Goal: Task Accomplishment & Management: Manage account settings

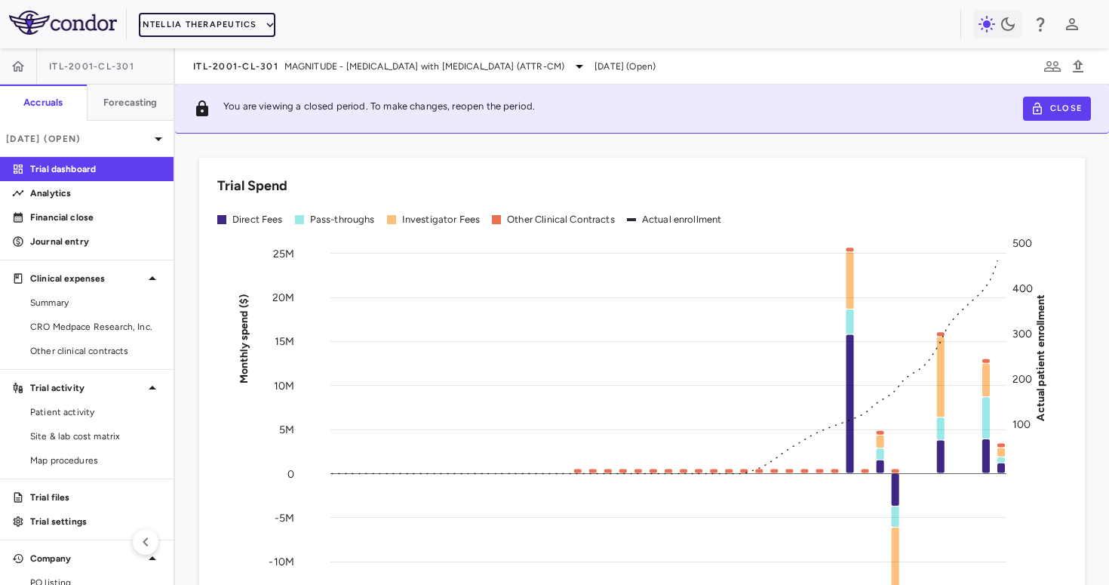
click at [198, 27] on button "Intellia Therapeutics" at bounding box center [207, 25] width 136 height 24
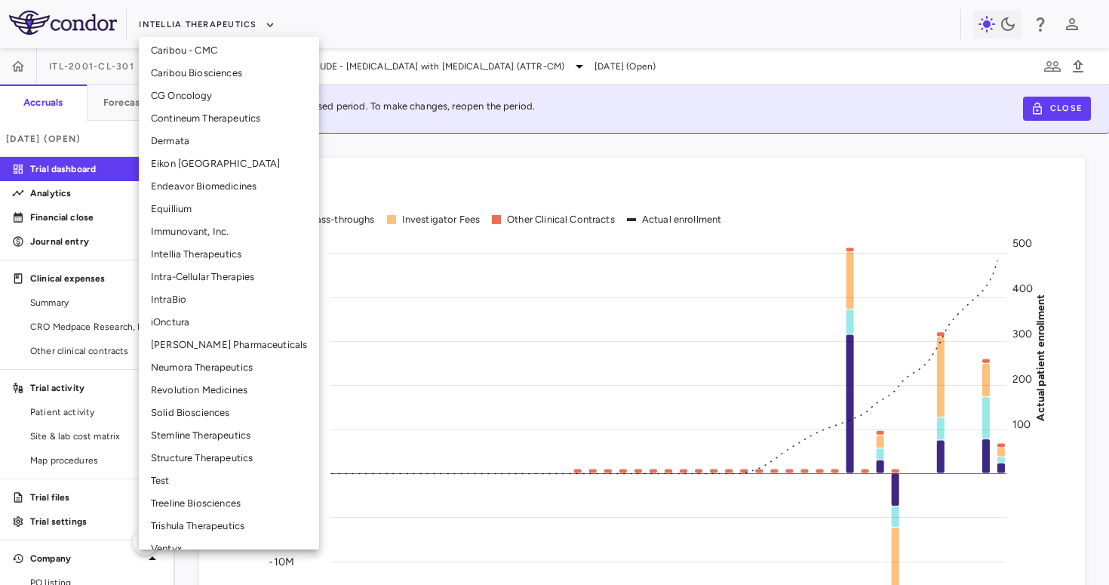
scroll to position [291, 0]
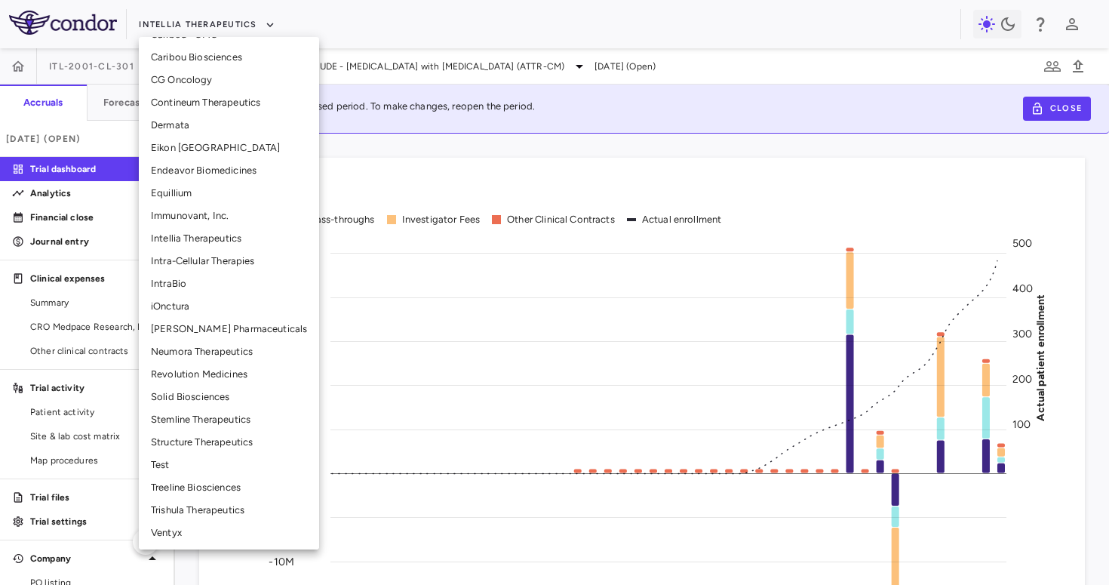
click at [200, 486] on li "Treeline Biosciences" at bounding box center [229, 487] width 180 height 23
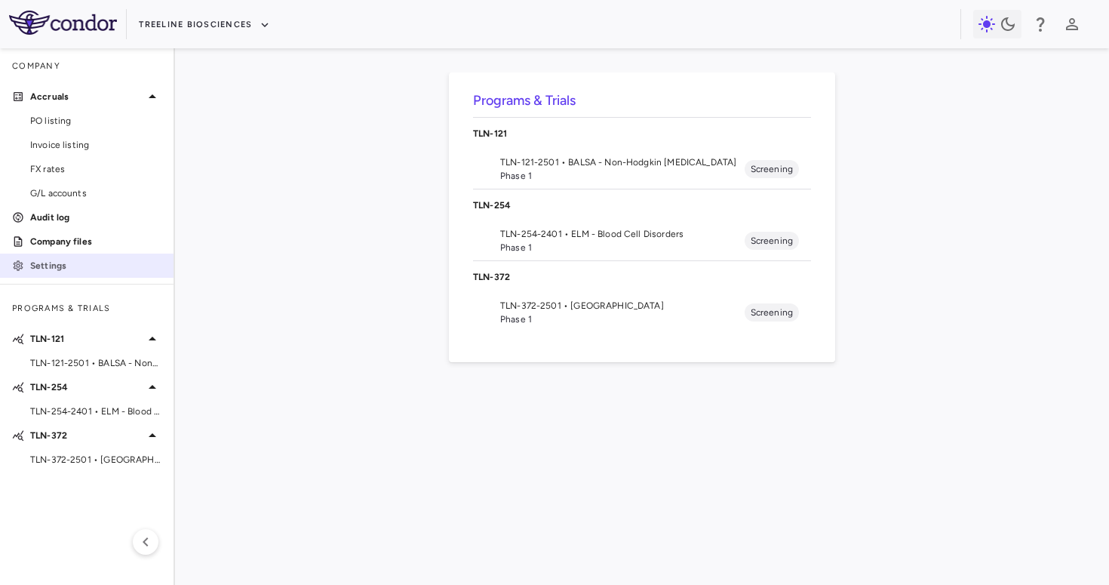
click at [75, 259] on p "Settings" at bounding box center [95, 266] width 131 height 14
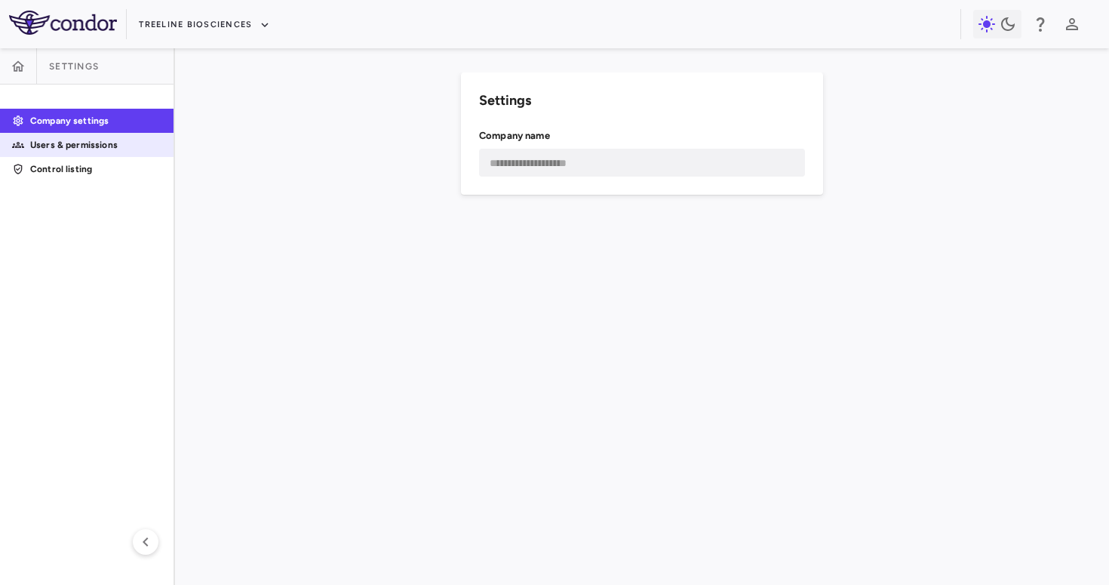
click at [108, 150] on p "Users & permissions" at bounding box center [95, 145] width 131 height 14
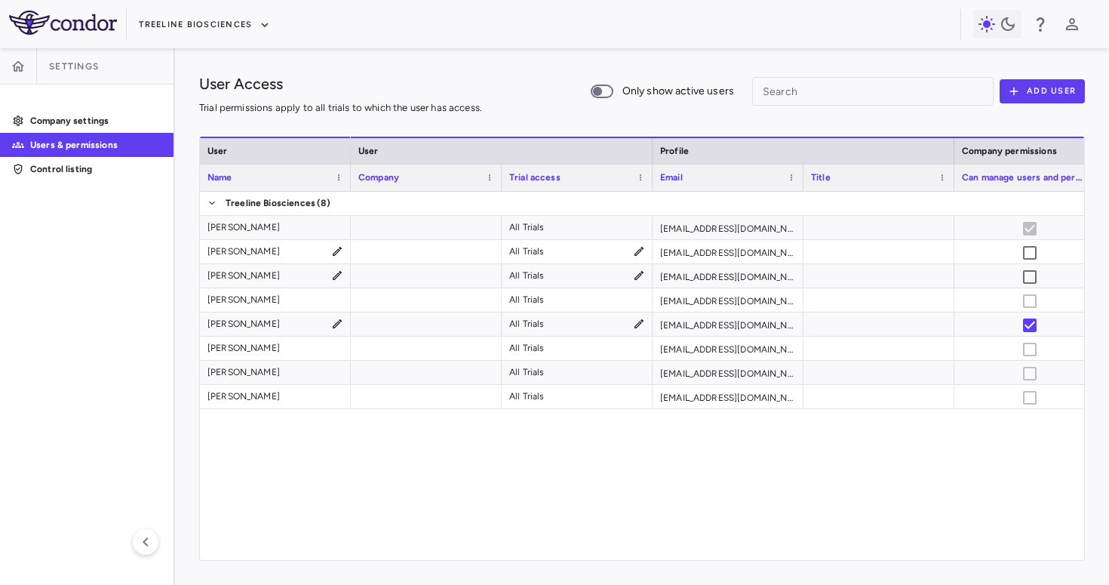
scroll to position [0, 406]
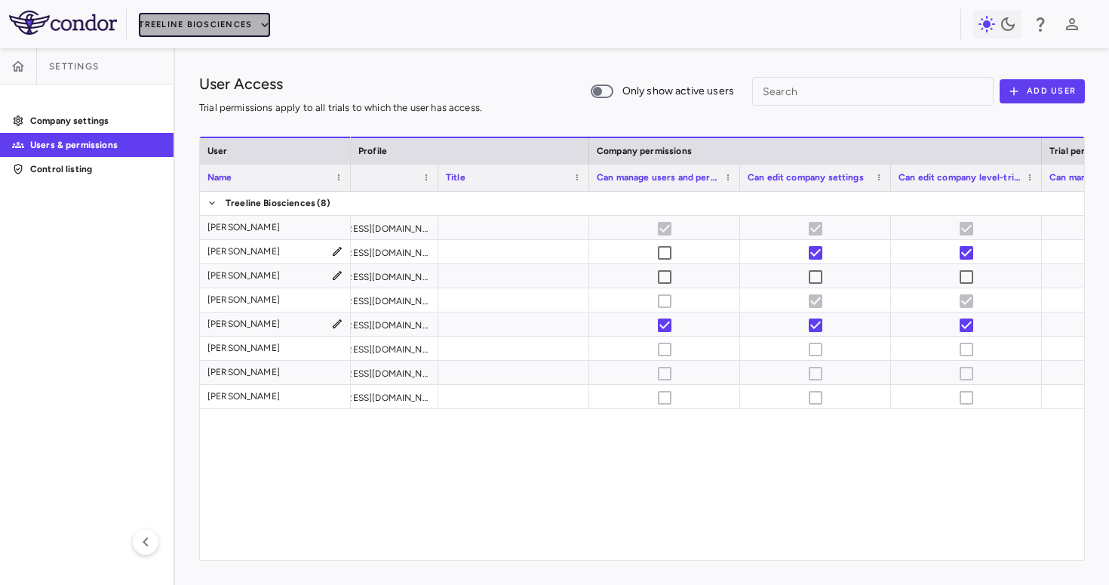
click at [159, 23] on button "Treeline Biosciences" at bounding box center [204, 25] width 131 height 24
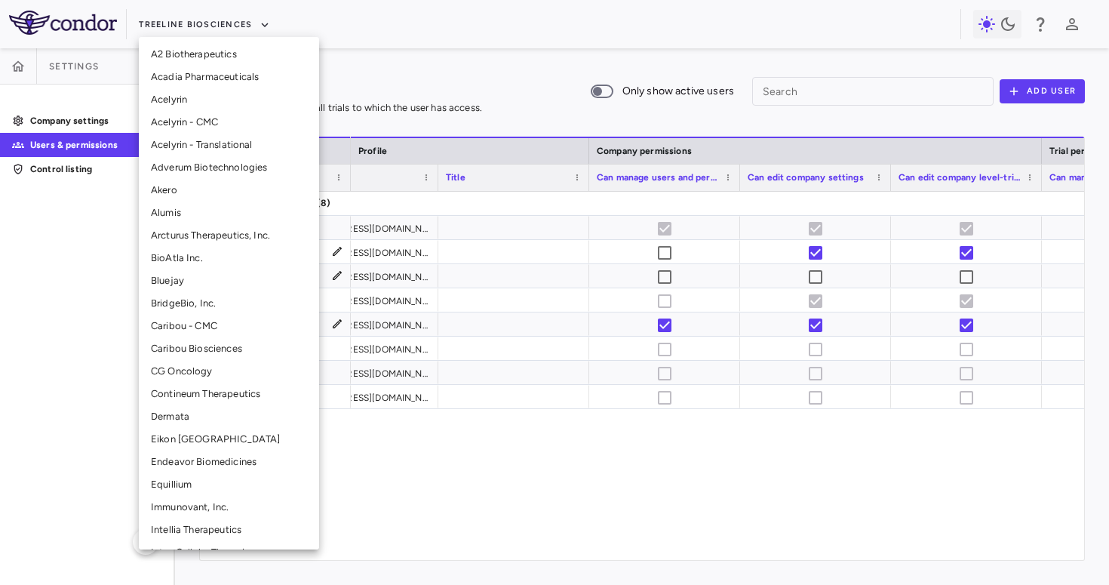
click at [1079, 23] on div at bounding box center [554, 292] width 1109 height 585
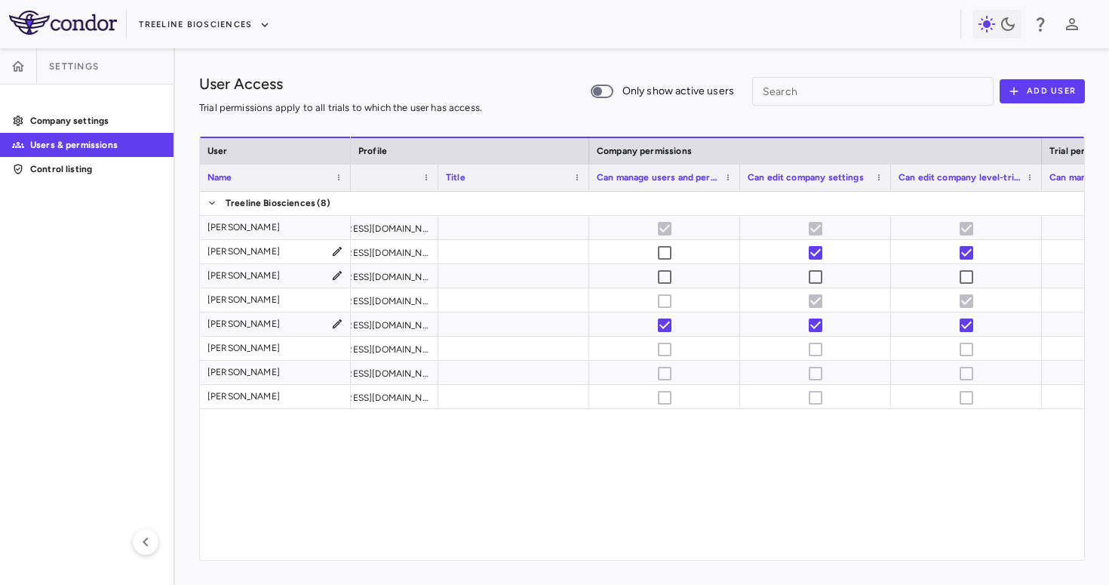
click at [1072, 23] on div "A2 Biotherapeutics Acadia Pharmaceuticals Acelyrin Acelyrin - CMC Acelyrin - Tr…" at bounding box center [554, 292] width 1109 height 585
click at [1070, 22] on icon "button" at bounding box center [1072, 24] width 18 height 18
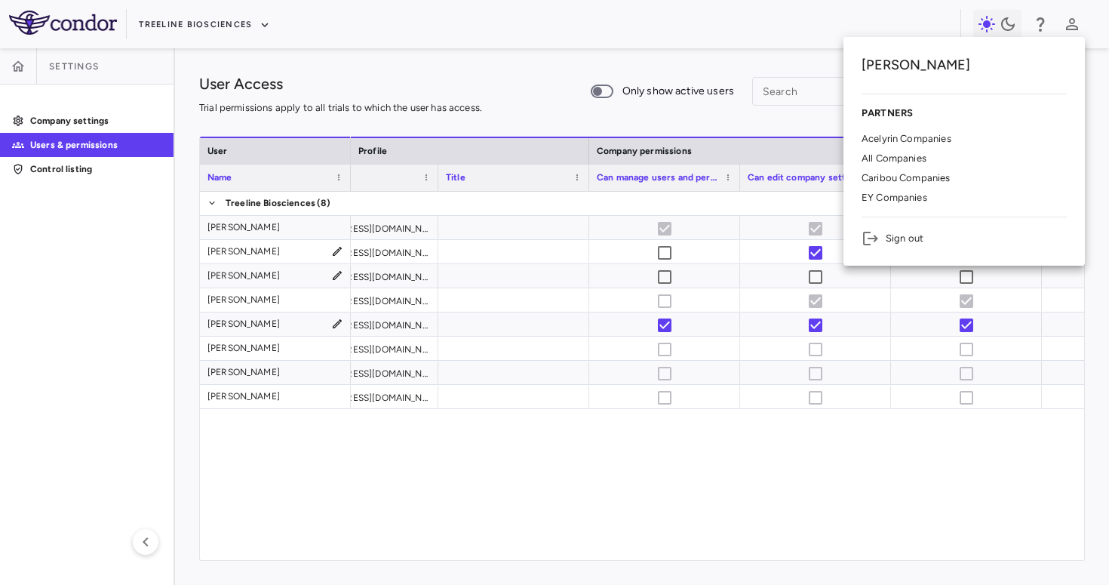
click at [891, 198] on p "EY Companies" at bounding box center [894, 198] width 66 height 14
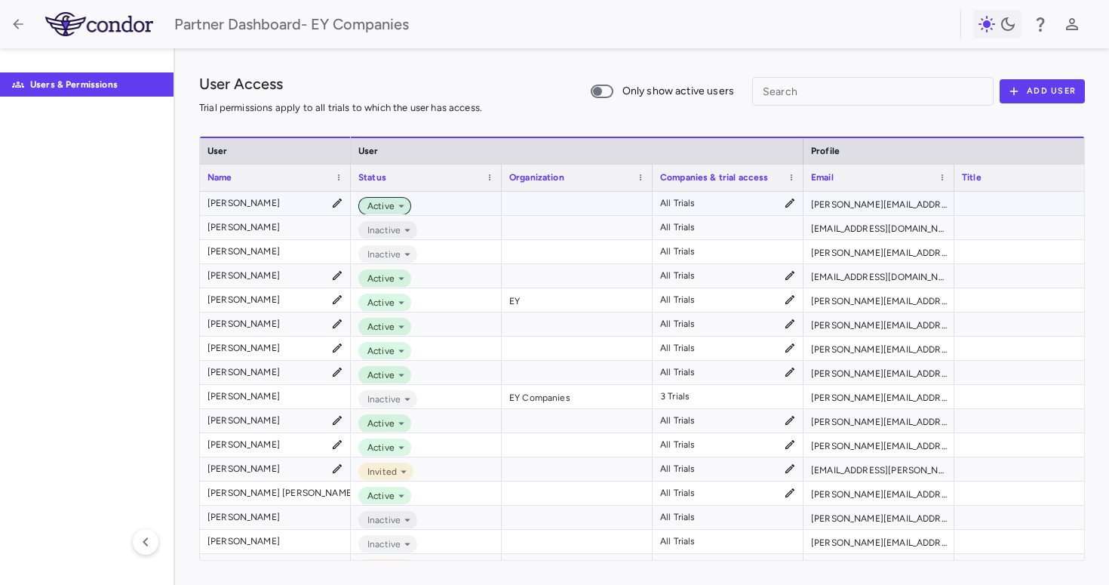
click at [397, 205] on icon at bounding box center [401, 206] width 14 height 14
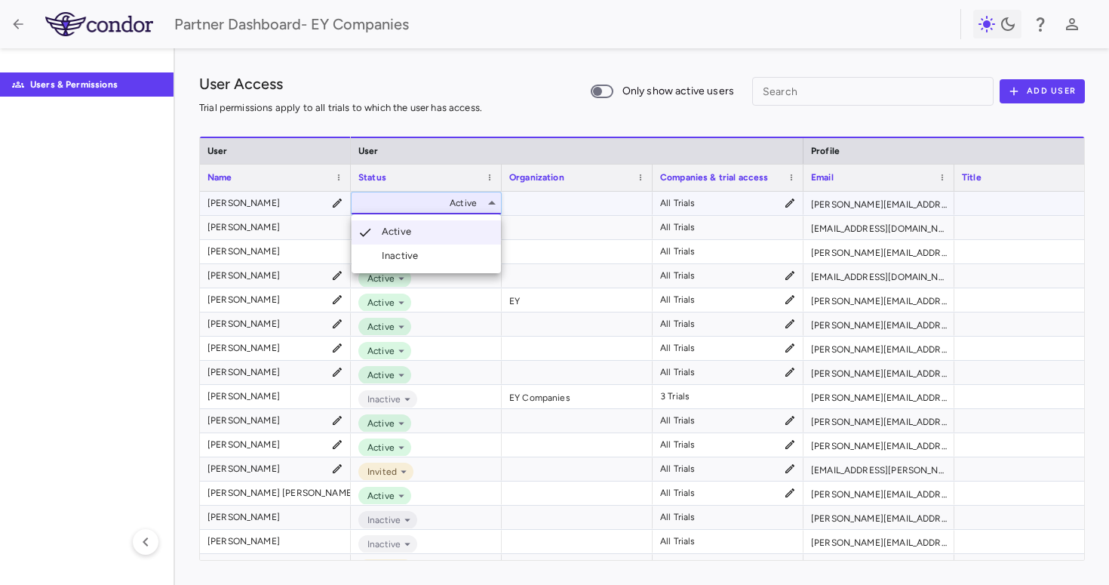
click at [506, 79] on div at bounding box center [554, 292] width 1109 height 585
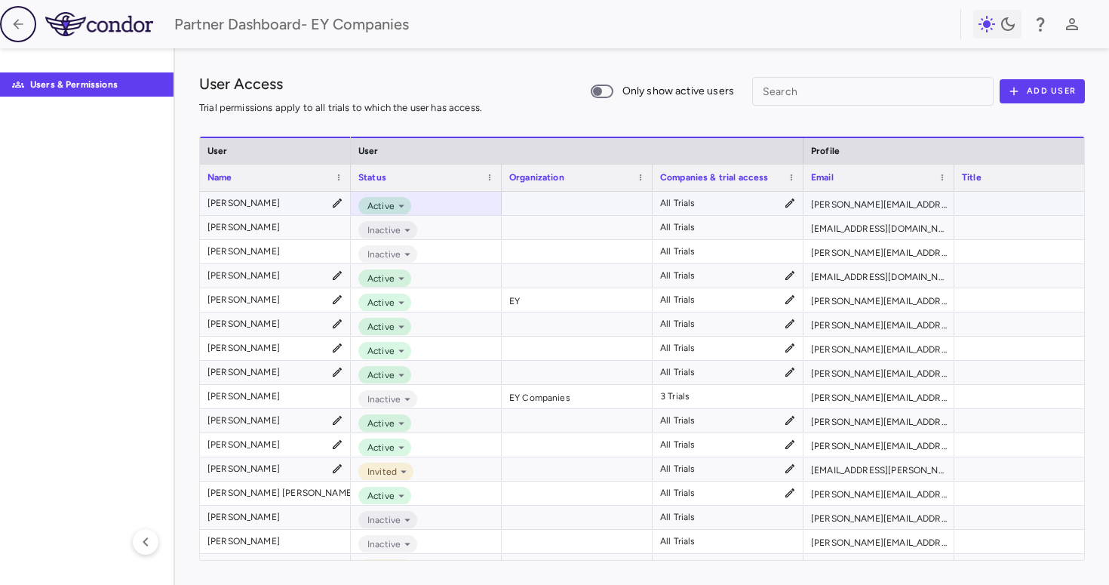
click at [21, 26] on icon "button" at bounding box center [18, 24] width 15 height 15
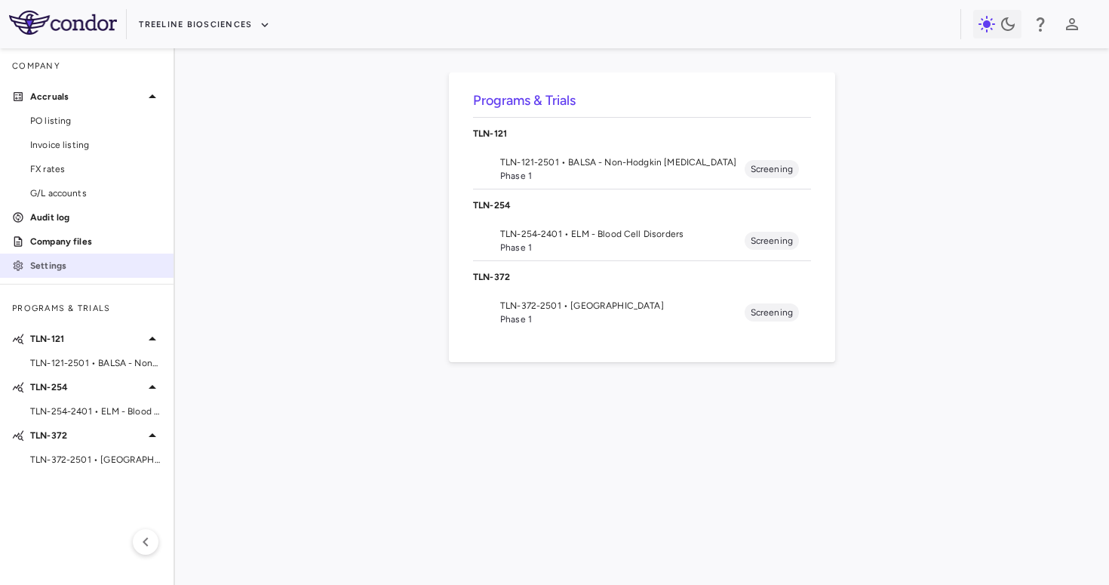
click at [86, 266] on p "Settings" at bounding box center [95, 266] width 131 height 14
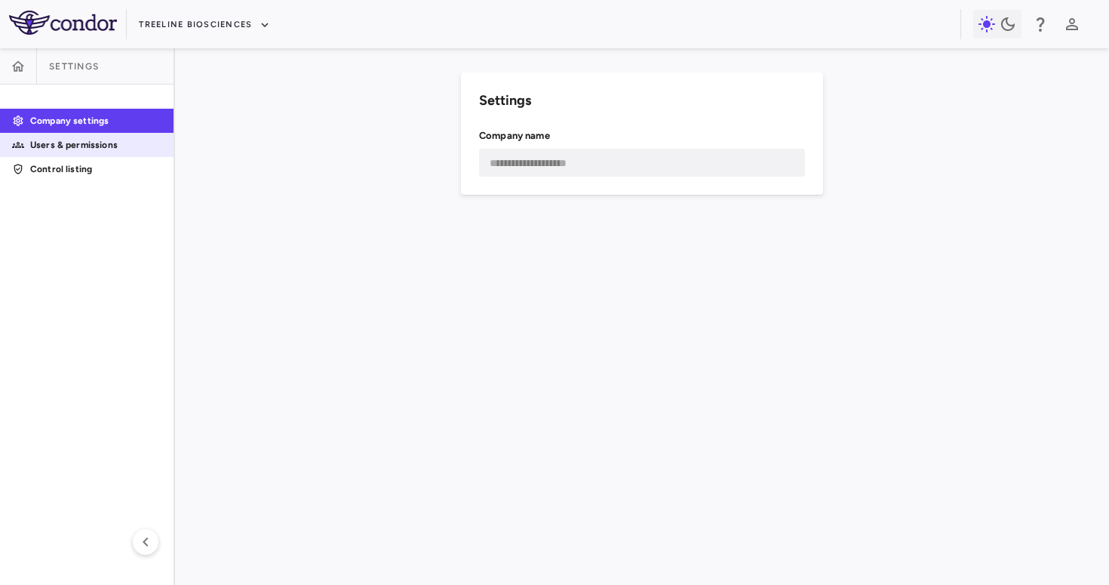
click at [130, 152] on link "Users & permissions" at bounding box center [86, 144] width 173 height 23
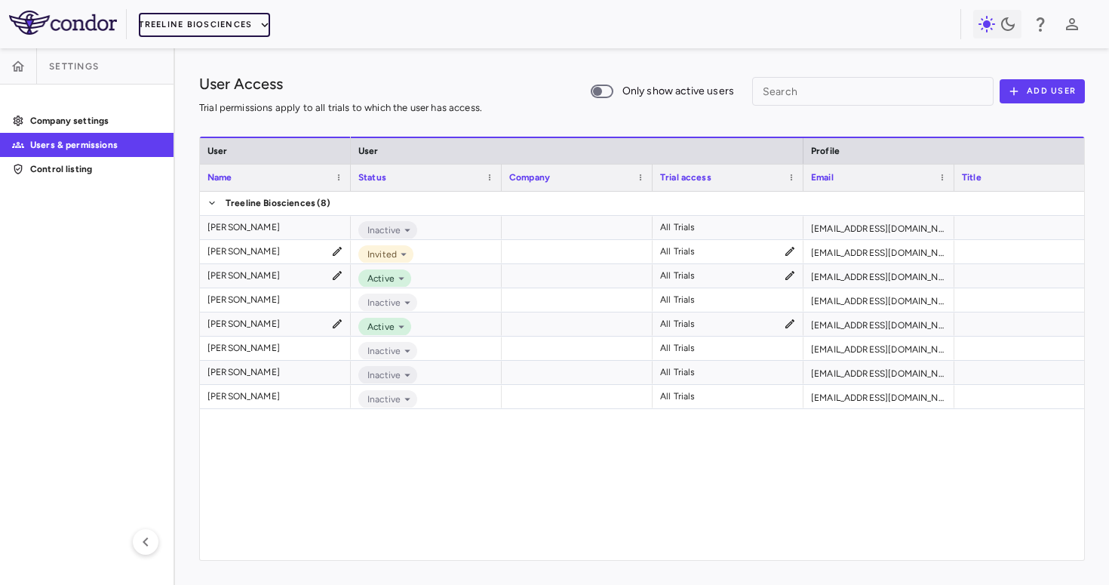
click at [221, 17] on button "Treeline Biosciences" at bounding box center [204, 25] width 131 height 24
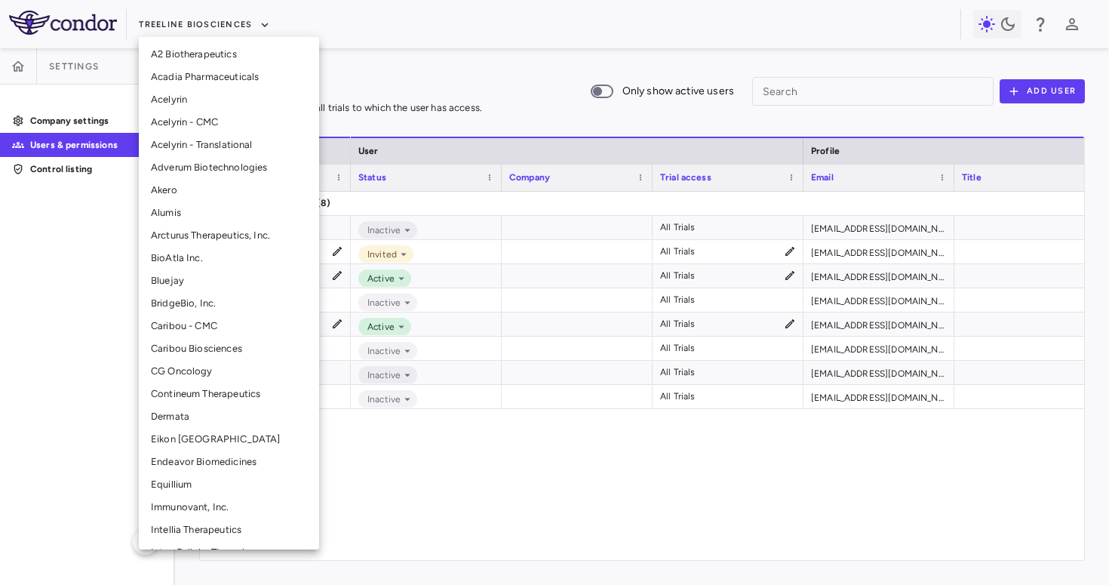
click at [191, 97] on li "Acelyrin" at bounding box center [229, 99] width 180 height 23
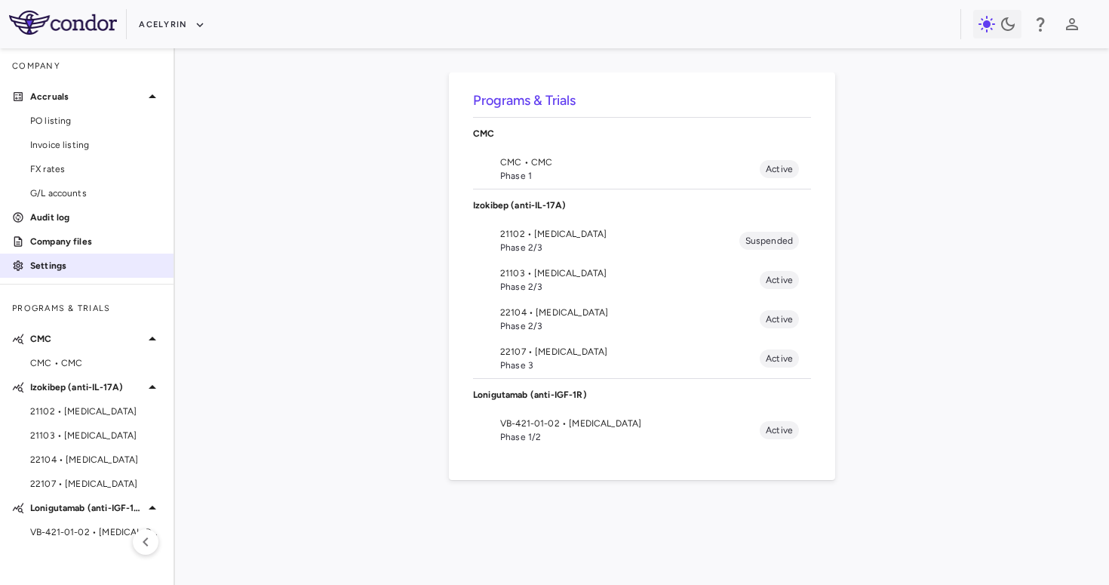
click at [87, 276] on link "Settings" at bounding box center [86, 265] width 173 height 23
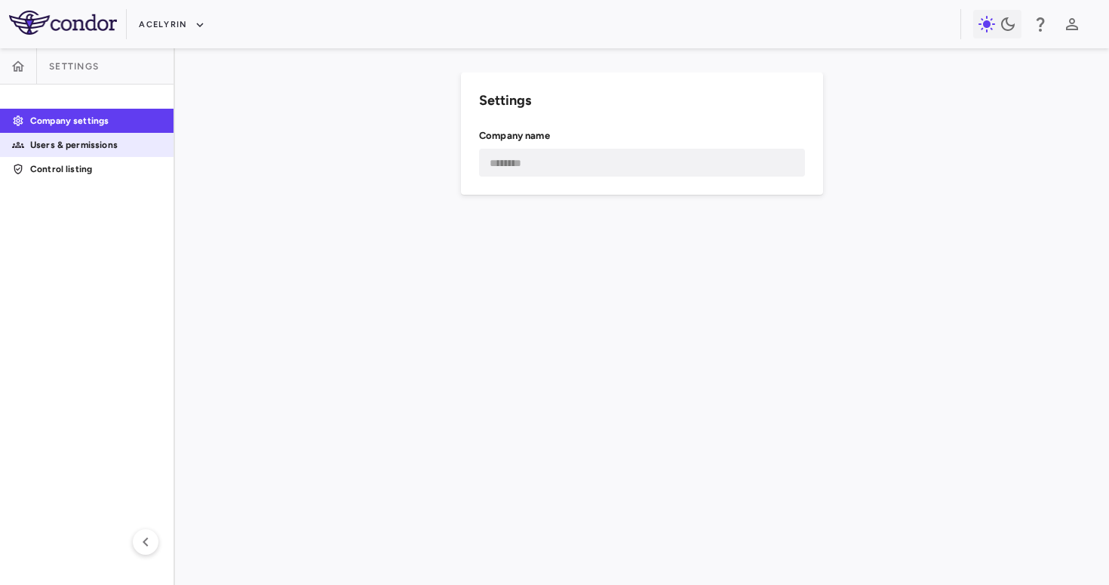
click at [115, 145] on p "Users & permissions" at bounding box center [95, 145] width 131 height 14
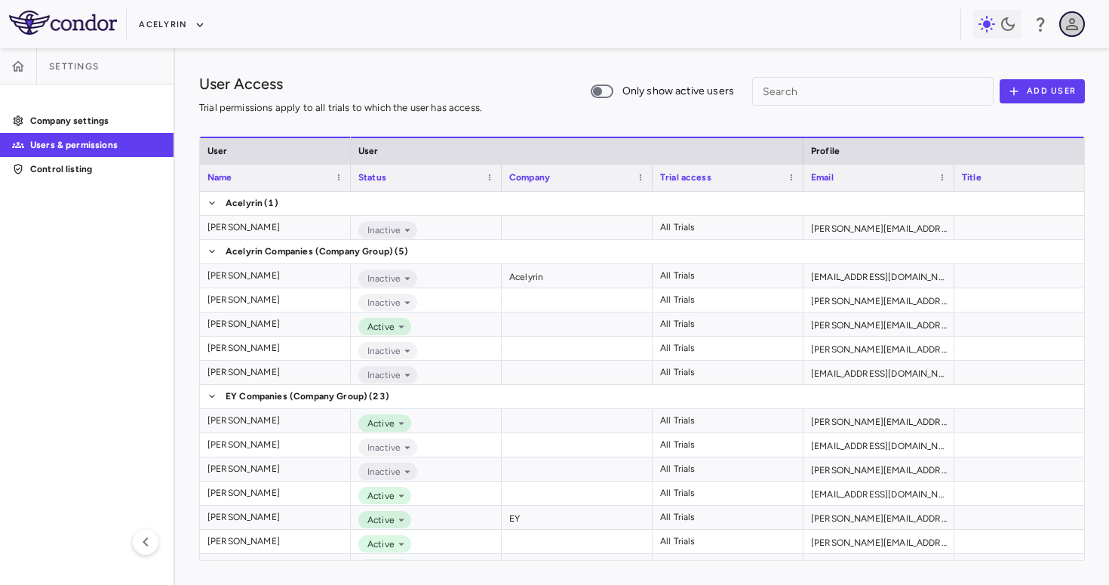
click at [1082, 25] on button "button" at bounding box center [1072, 24] width 26 height 26
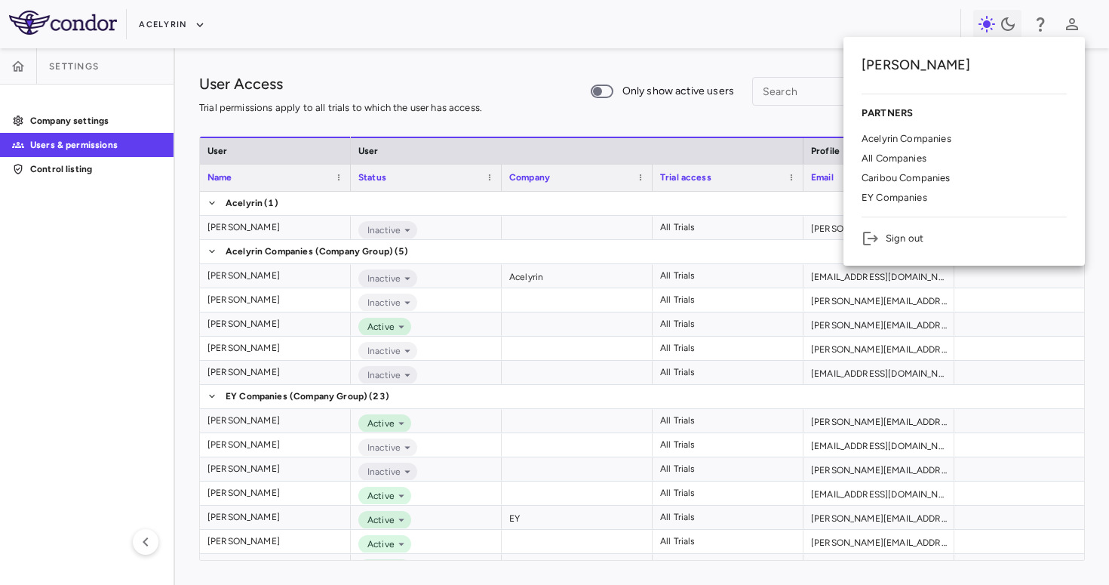
click at [904, 192] on p "EY Companies" at bounding box center [894, 198] width 66 height 14
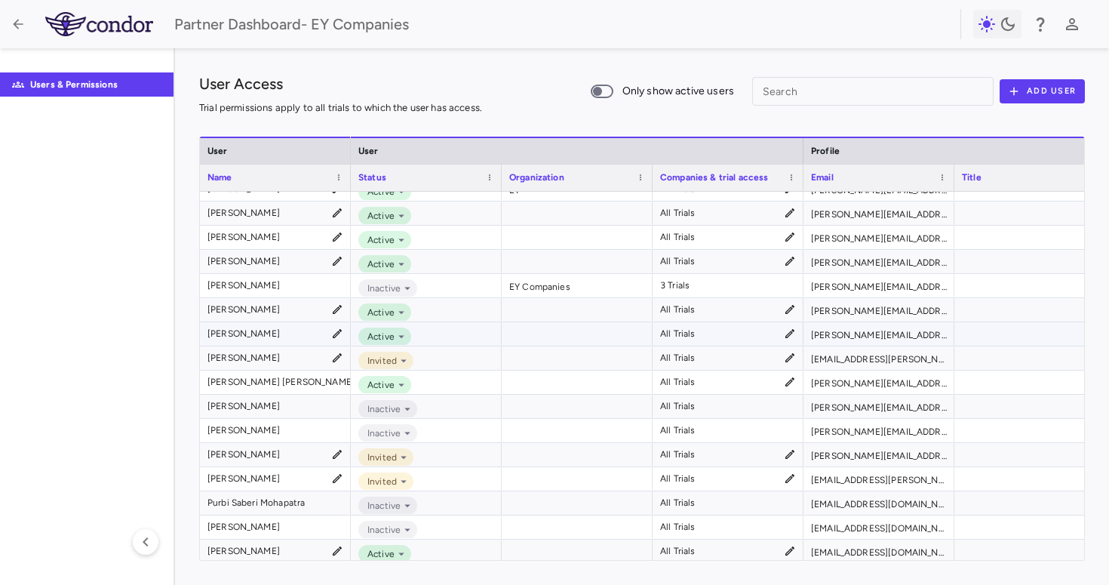
scroll to position [94, 0]
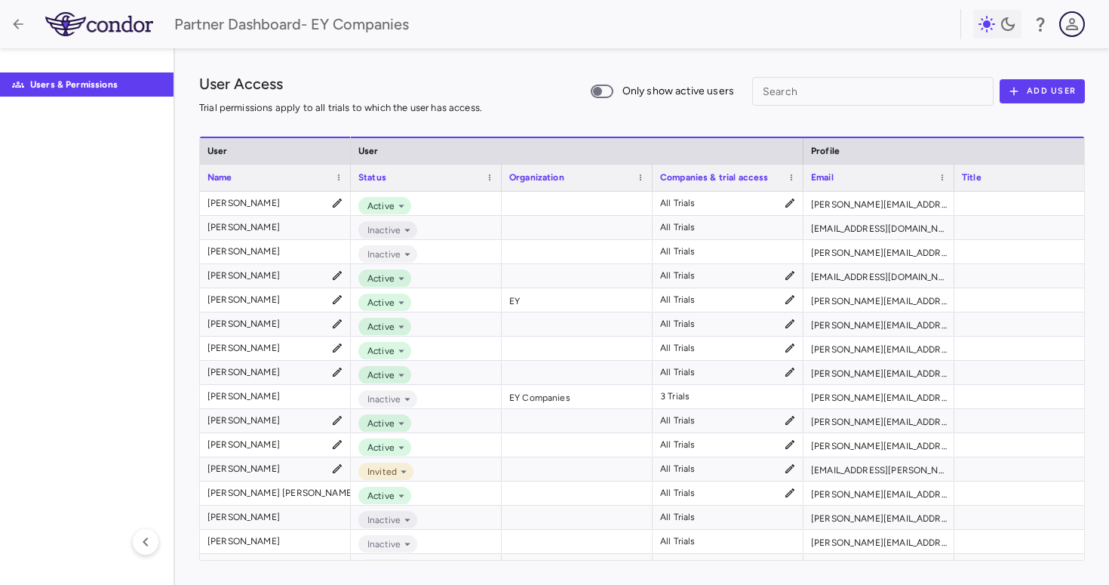
click at [1070, 29] on icon "button" at bounding box center [1072, 24] width 18 height 18
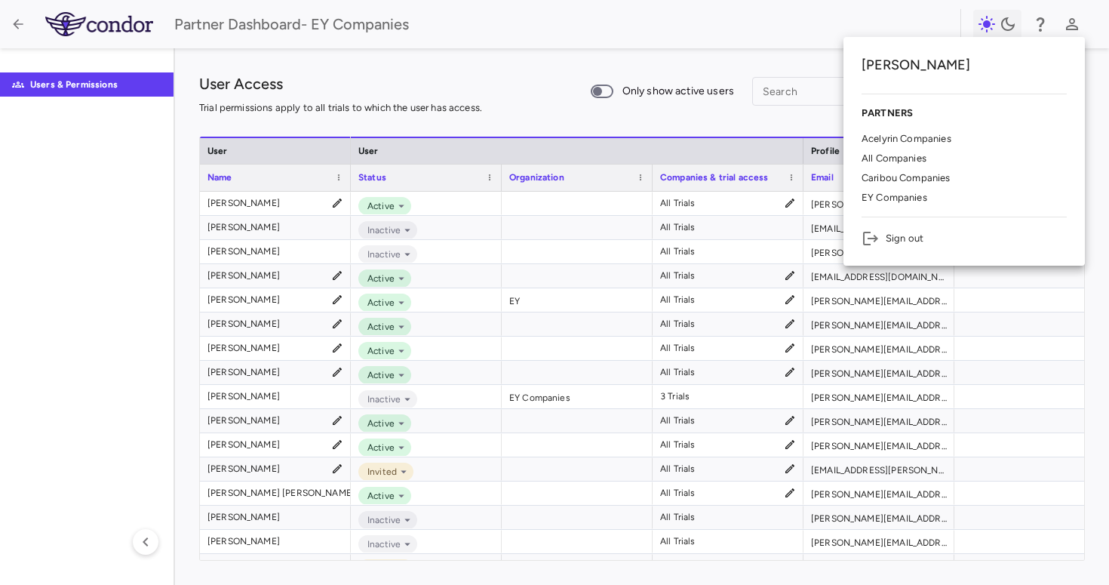
click at [948, 141] on p "Acelyrin Companies" at bounding box center [906, 139] width 90 height 14
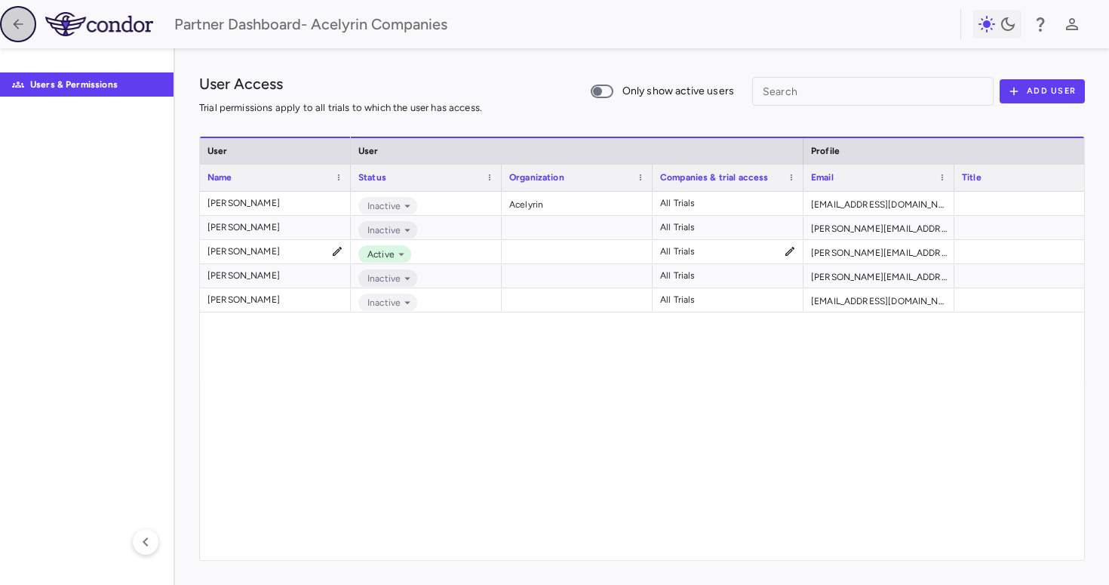
click at [20, 27] on icon "button" at bounding box center [18, 24] width 15 height 15
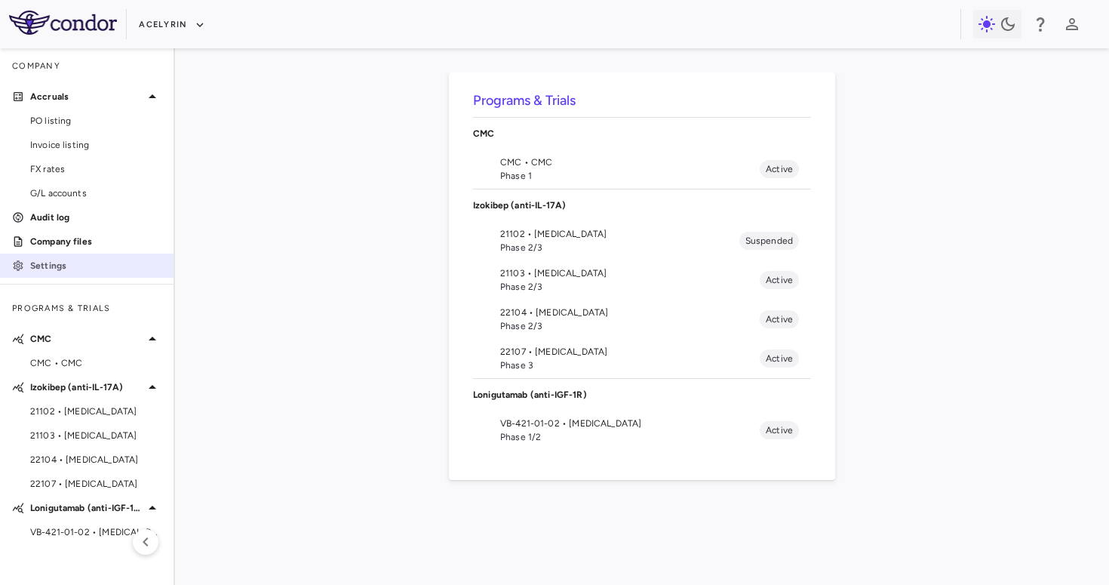
click at [85, 266] on p "Settings" at bounding box center [95, 266] width 131 height 14
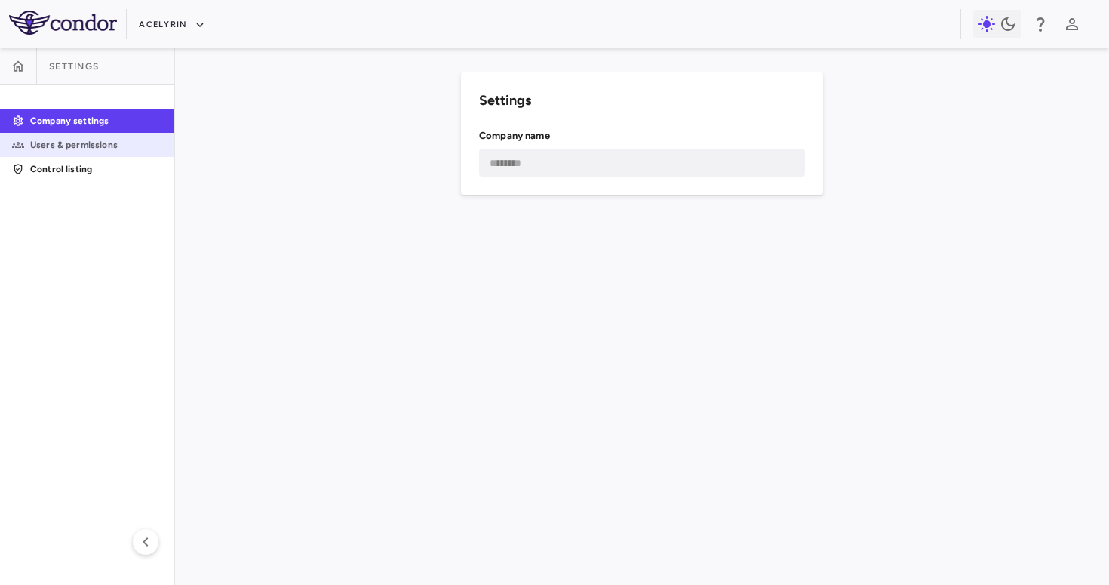
click at [115, 150] on p "Users & permissions" at bounding box center [95, 145] width 131 height 14
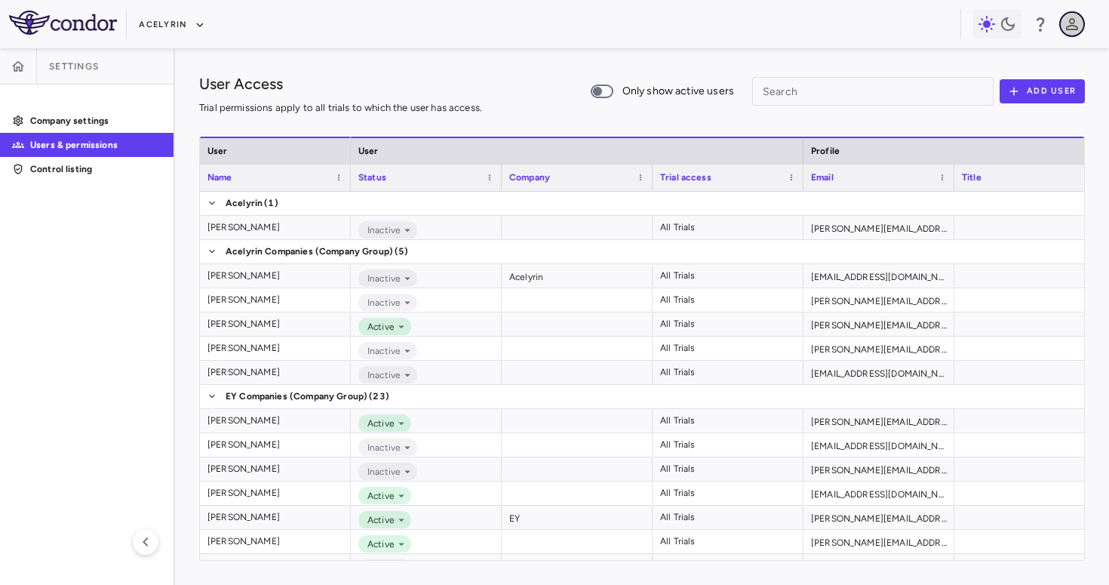
click at [1073, 27] on icon "button" at bounding box center [1072, 24] width 18 height 18
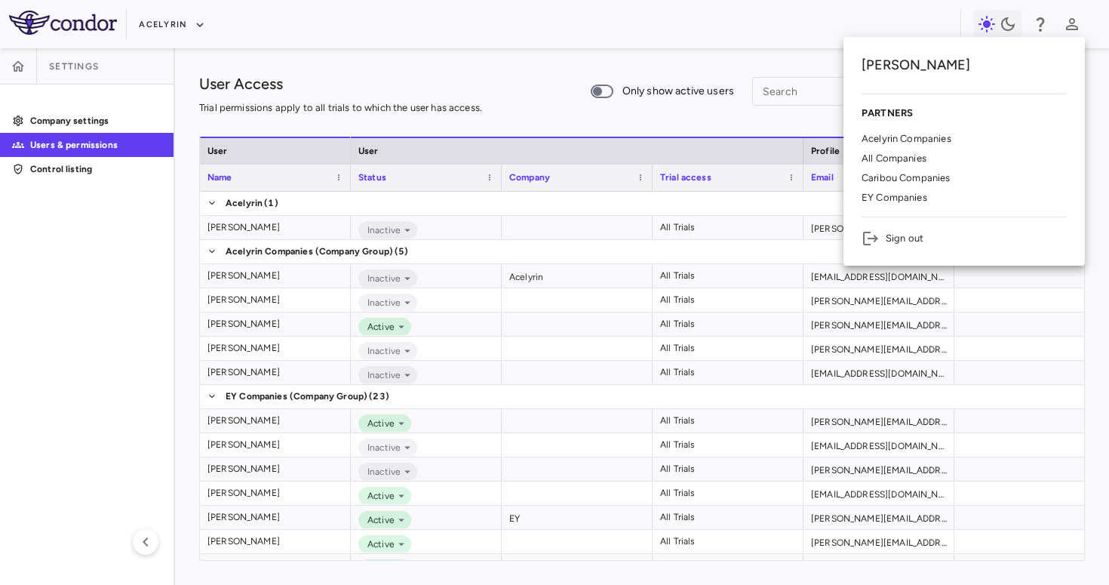
click at [1073, 27] on div at bounding box center [554, 292] width 1109 height 585
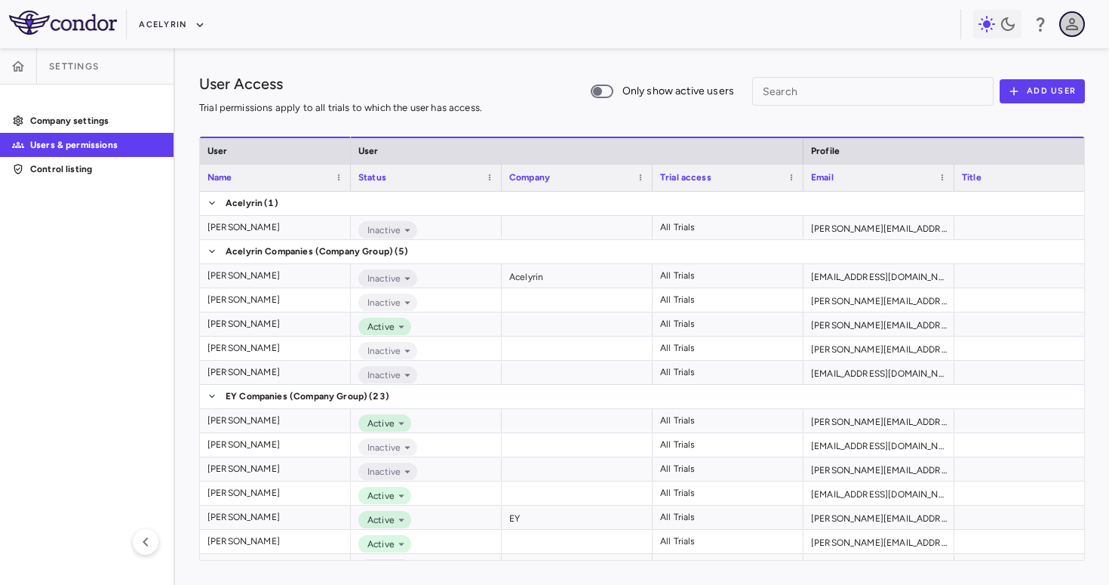
click at [1068, 22] on icon "button" at bounding box center [1072, 24] width 18 height 18
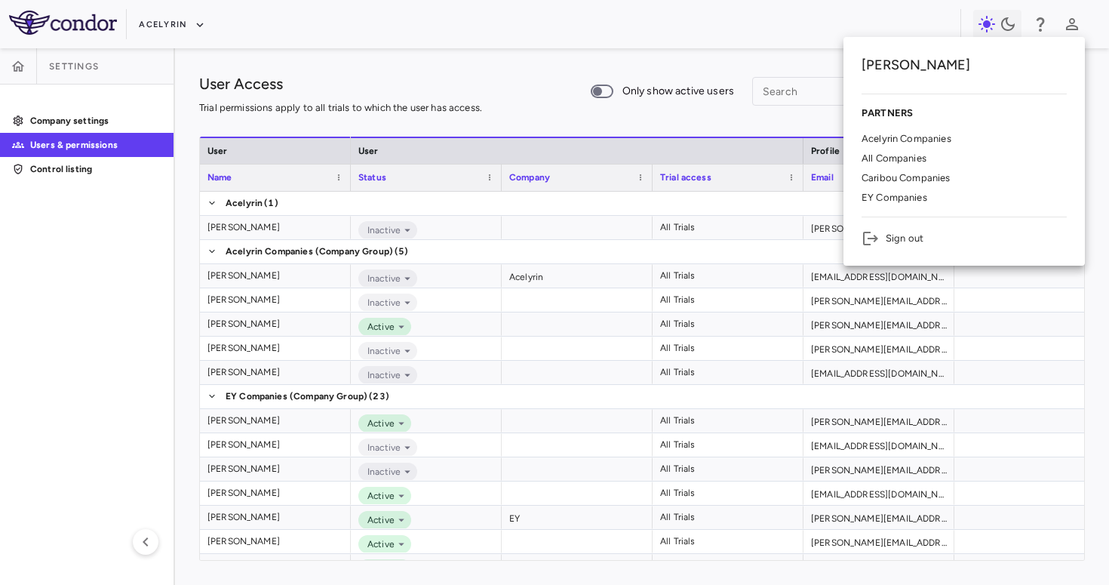
click at [1069, 21] on div at bounding box center [554, 292] width 1109 height 585
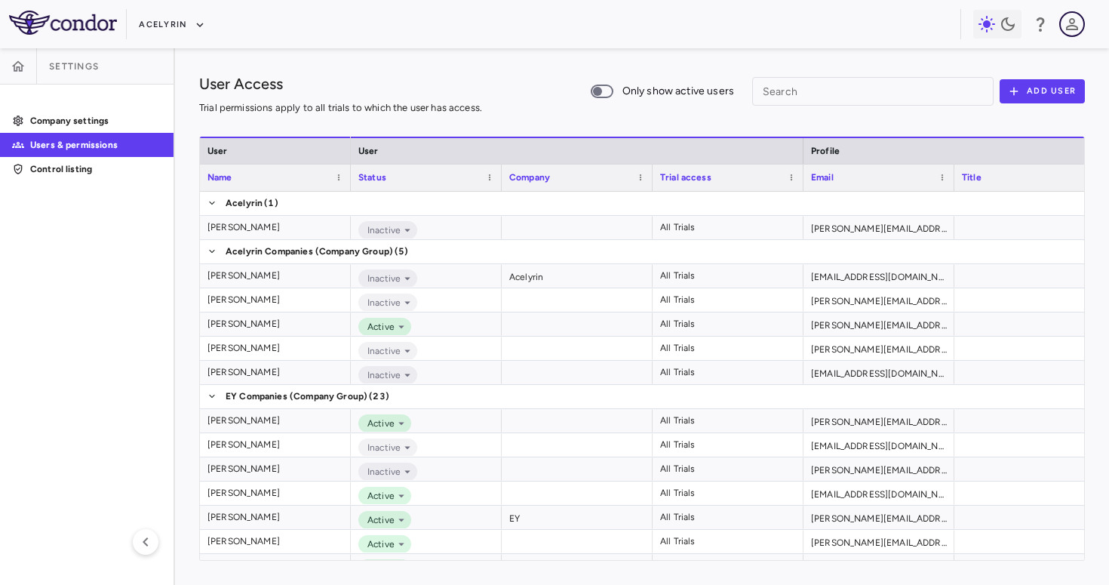
click at [1066, 32] on icon "button" at bounding box center [1072, 24] width 18 height 18
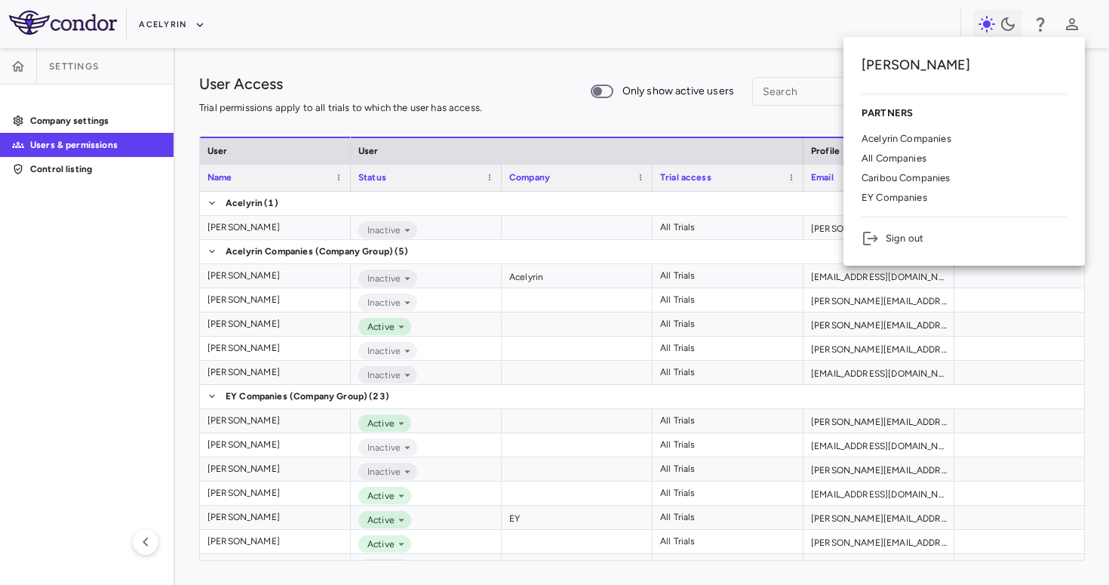
click at [82, 54] on div at bounding box center [554, 292] width 1109 height 585
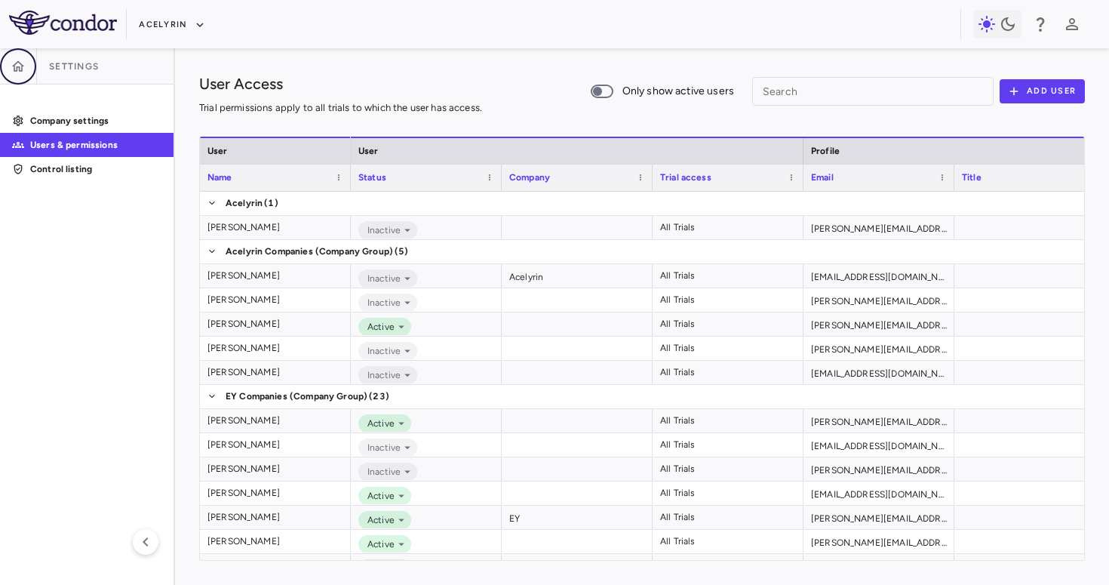
click at [31, 65] on button "button" at bounding box center [18, 66] width 36 height 36
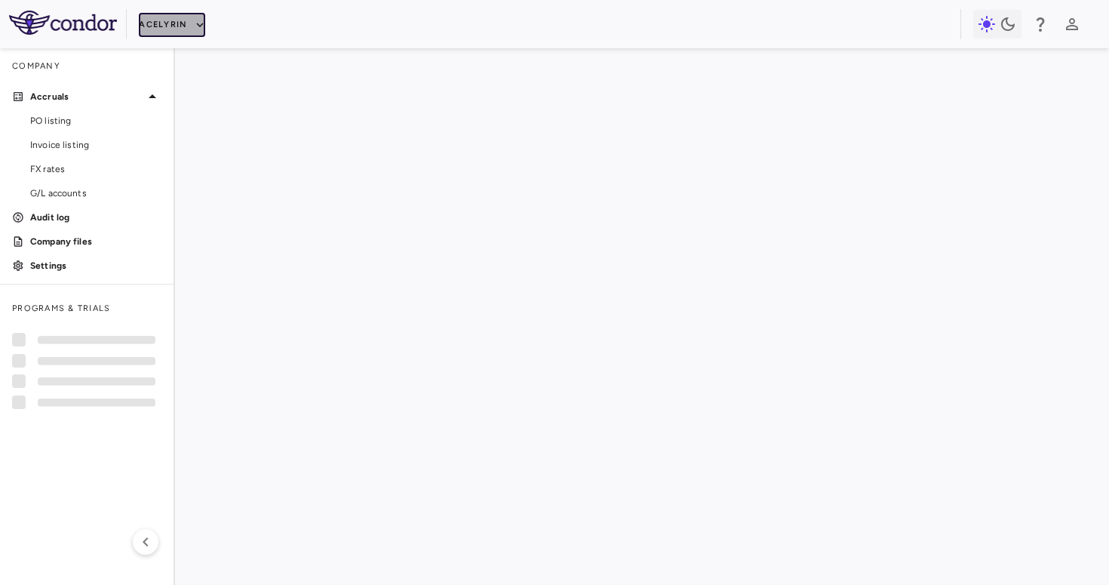
click at [177, 27] on button "Acelyrin" at bounding box center [172, 25] width 66 height 24
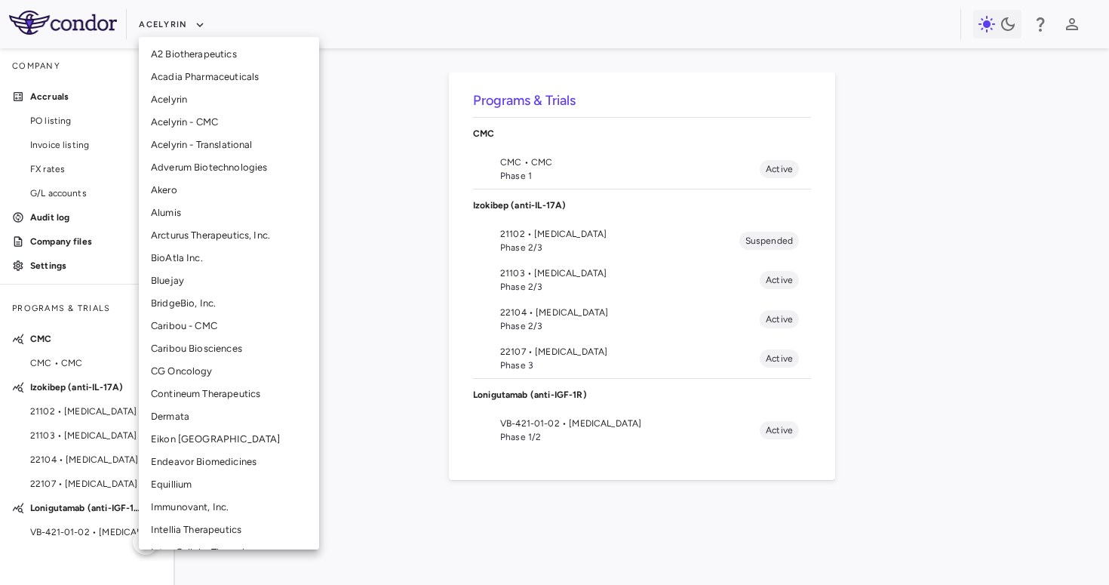
click at [171, 189] on li "Akero" at bounding box center [229, 190] width 180 height 23
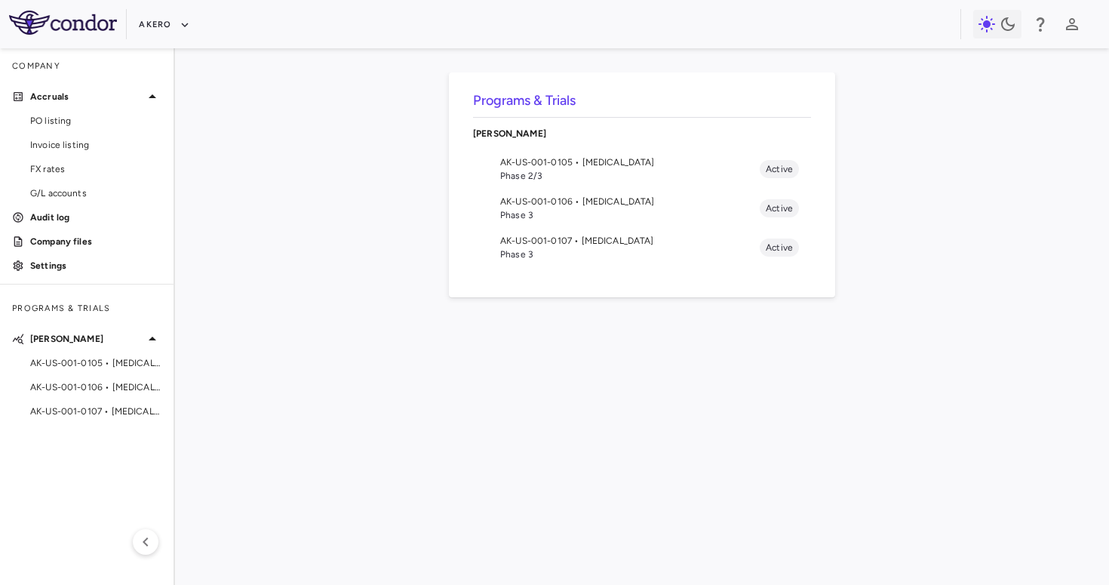
click at [1088, 28] on div "Akero" at bounding box center [554, 24] width 1109 height 48
click at [1069, 20] on icon "button" at bounding box center [1072, 24] width 12 height 12
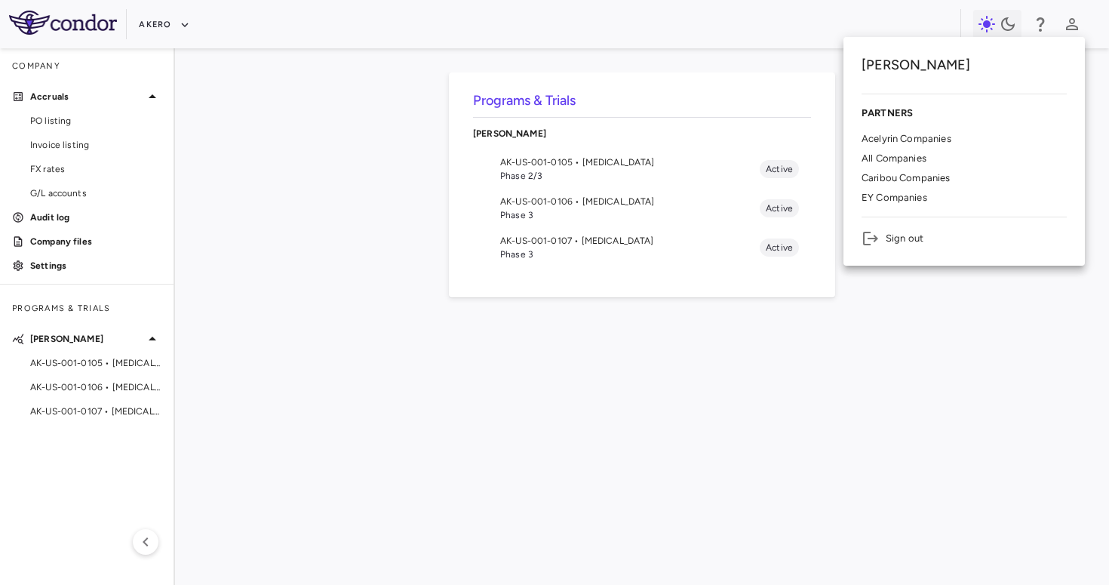
click at [930, 140] on p "Acelyrin Companies" at bounding box center [906, 139] width 90 height 14
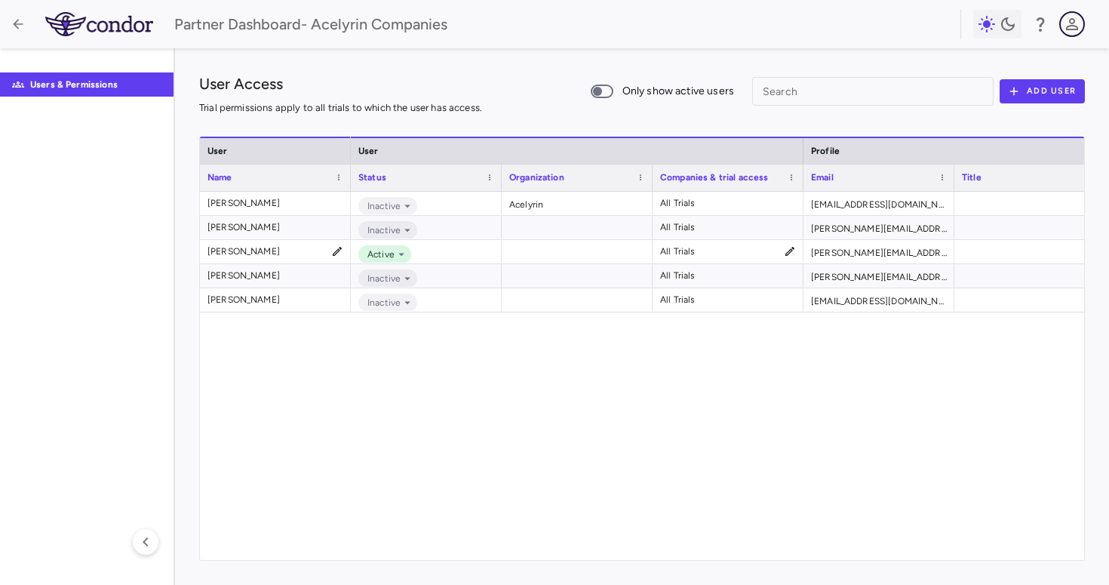
click at [1068, 30] on icon "button" at bounding box center [1072, 24] width 18 height 18
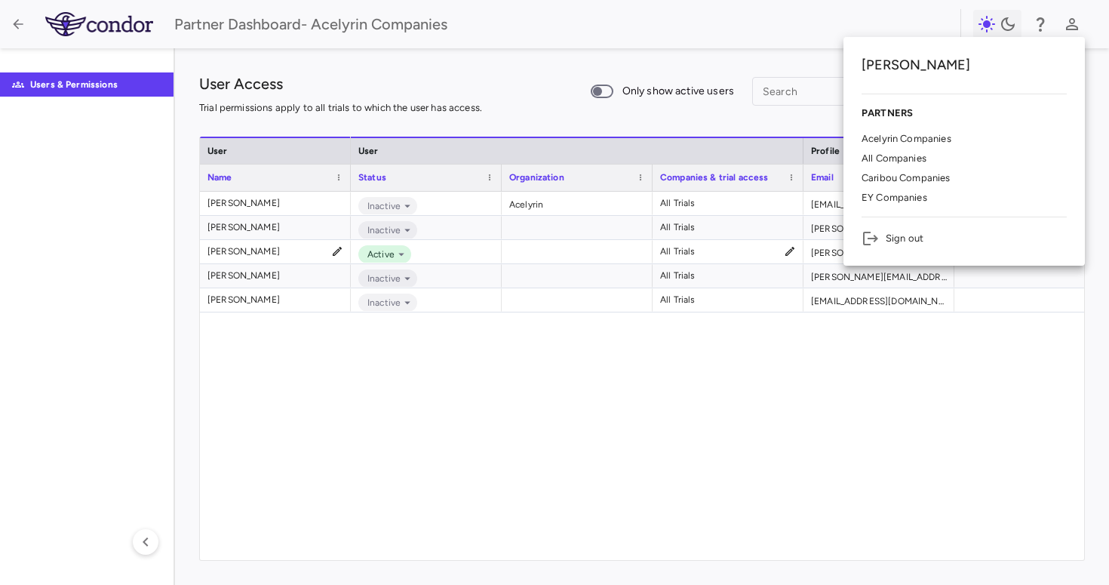
click at [1073, 20] on div at bounding box center [554, 292] width 1109 height 585
